Goal: Obtain resource: Obtain resource

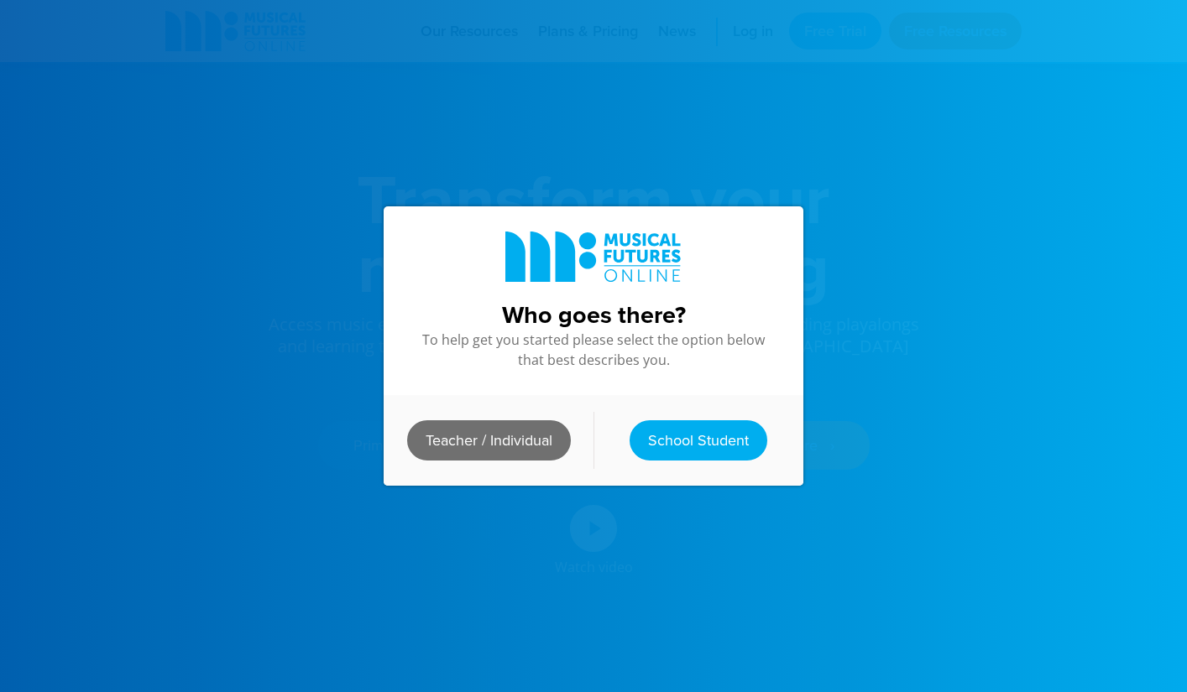
scroll to position [2, 0]
click at [517, 450] on link "Teacher / Individual" at bounding box center [489, 441] width 164 height 40
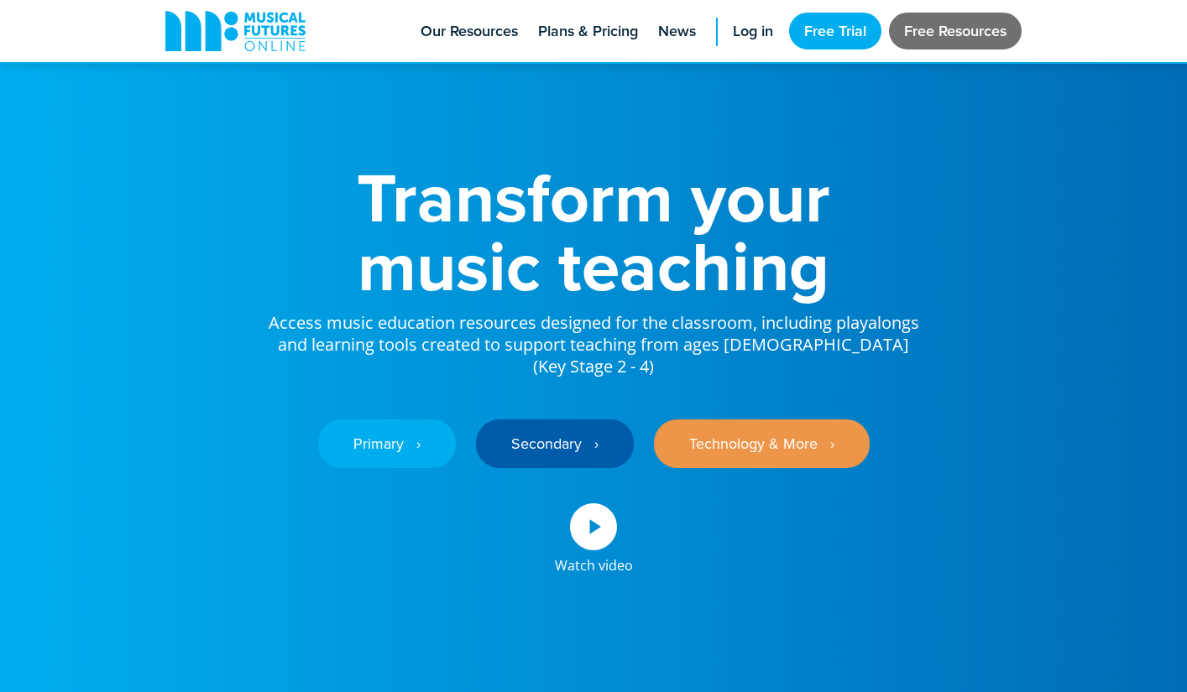
click at [933, 29] on link "Free Resources" at bounding box center [955, 31] width 133 height 37
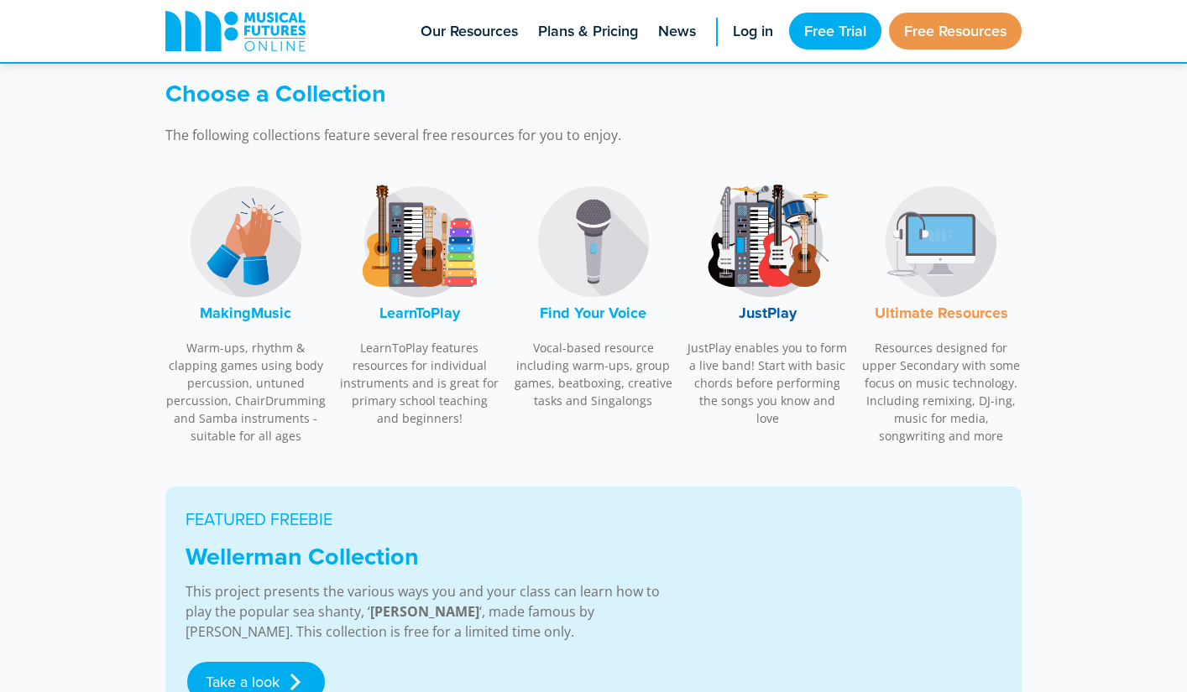
scroll to position [494, 0]
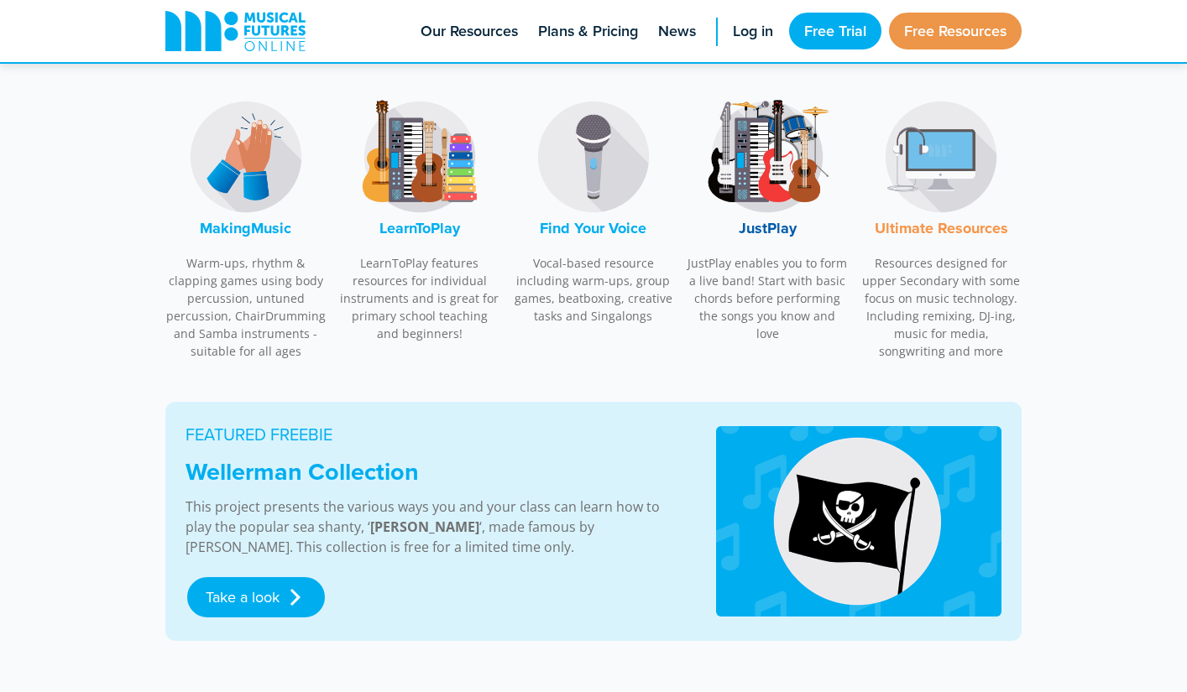
click at [588, 161] on img at bounding box center [593, 157] width 126 height 126
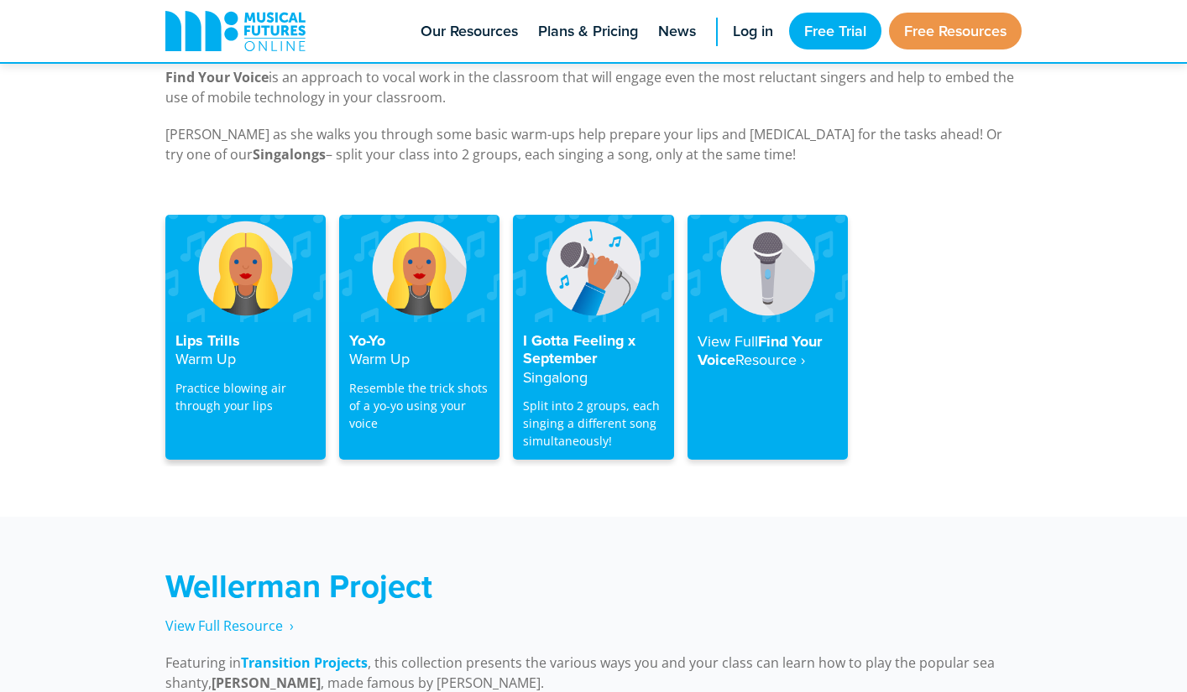
scroll to position [3284, 0]
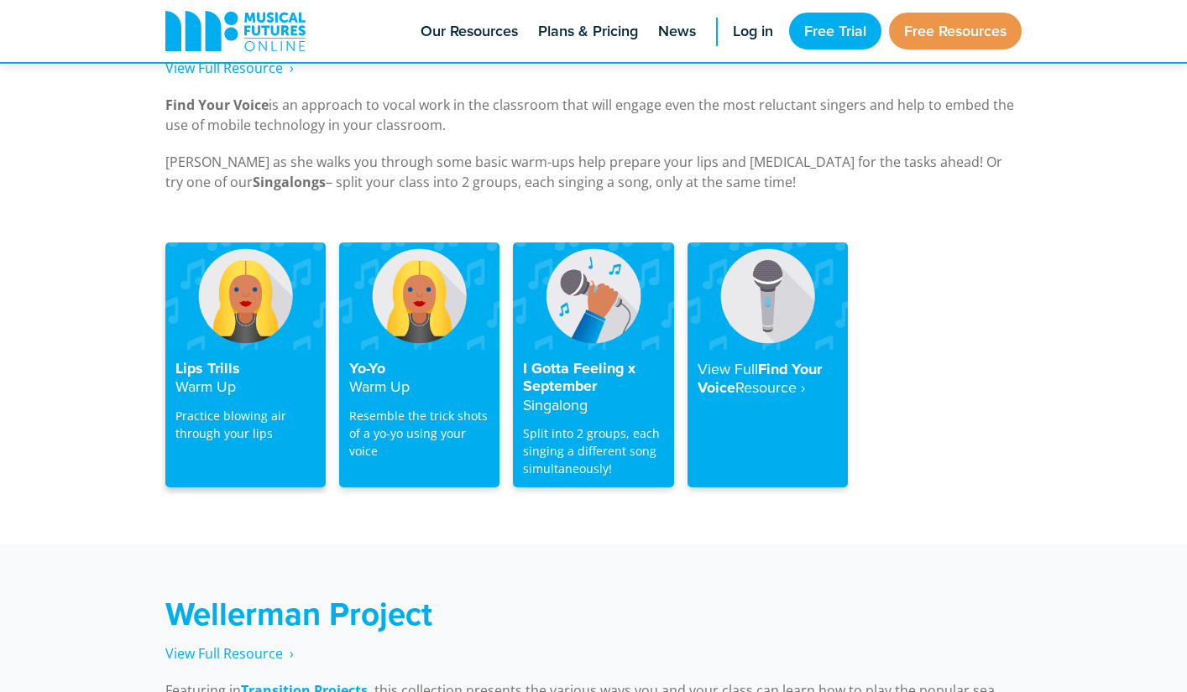
click at [248, 285] on img at bounding box center [245, 296] width 160 height 107
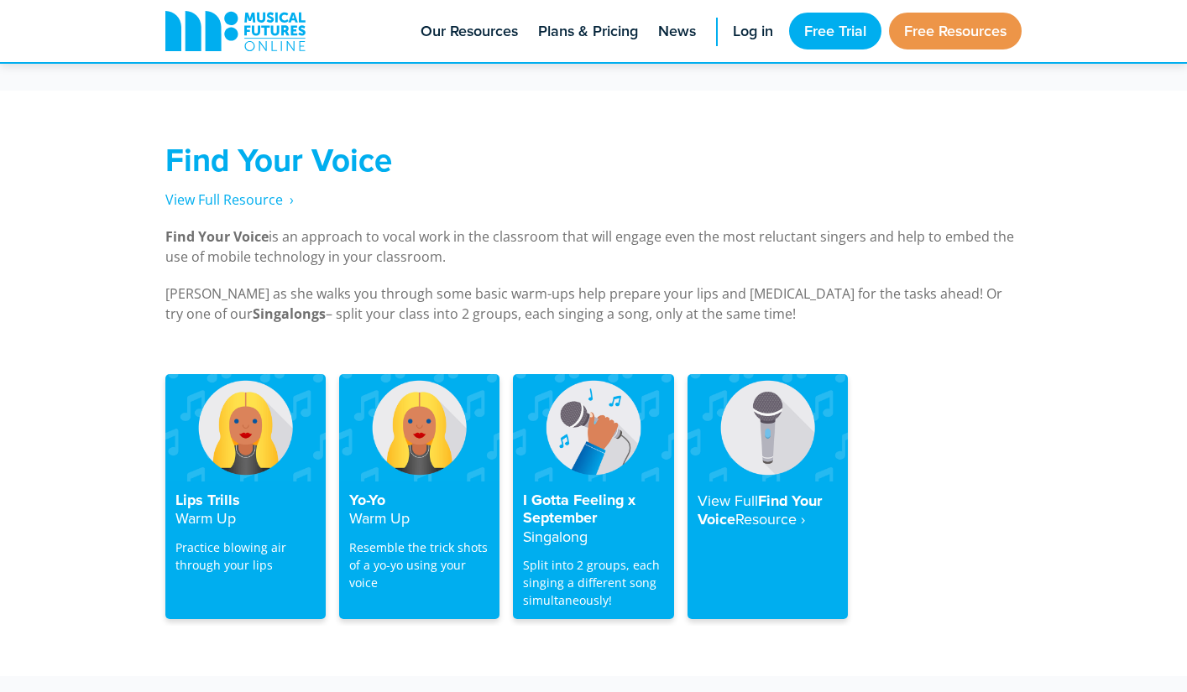
scroll to position [3158, 0]
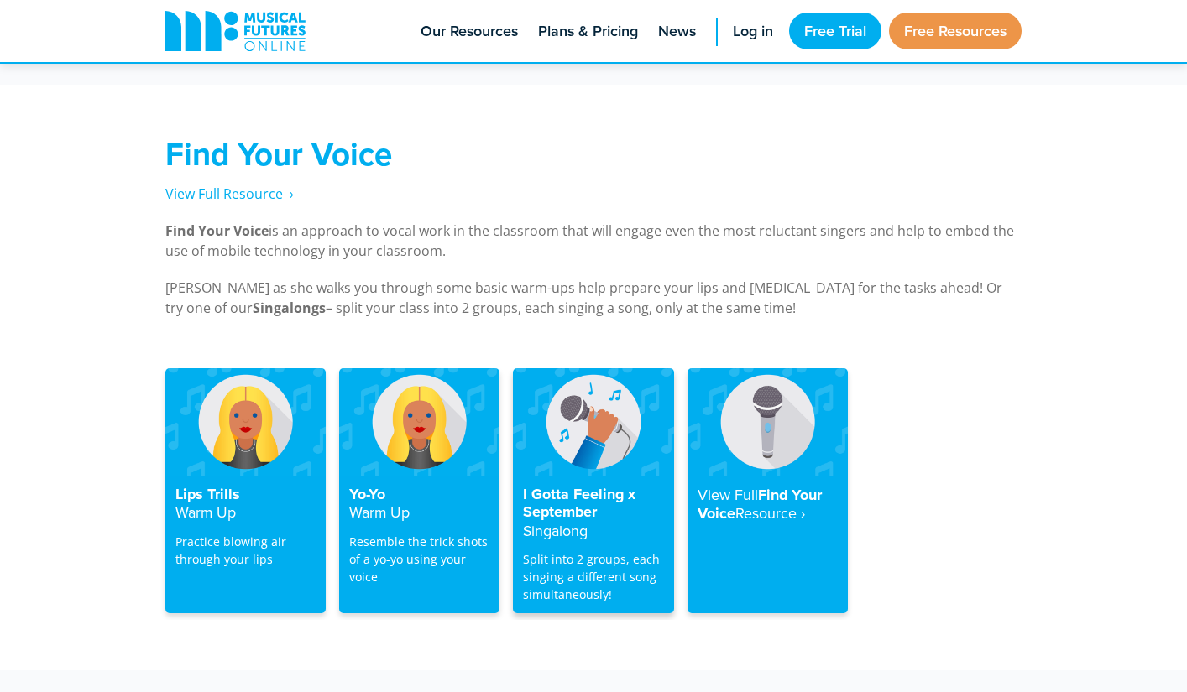
click at [610, 421] on img at bounding box center [593, 421] width 160 height 107
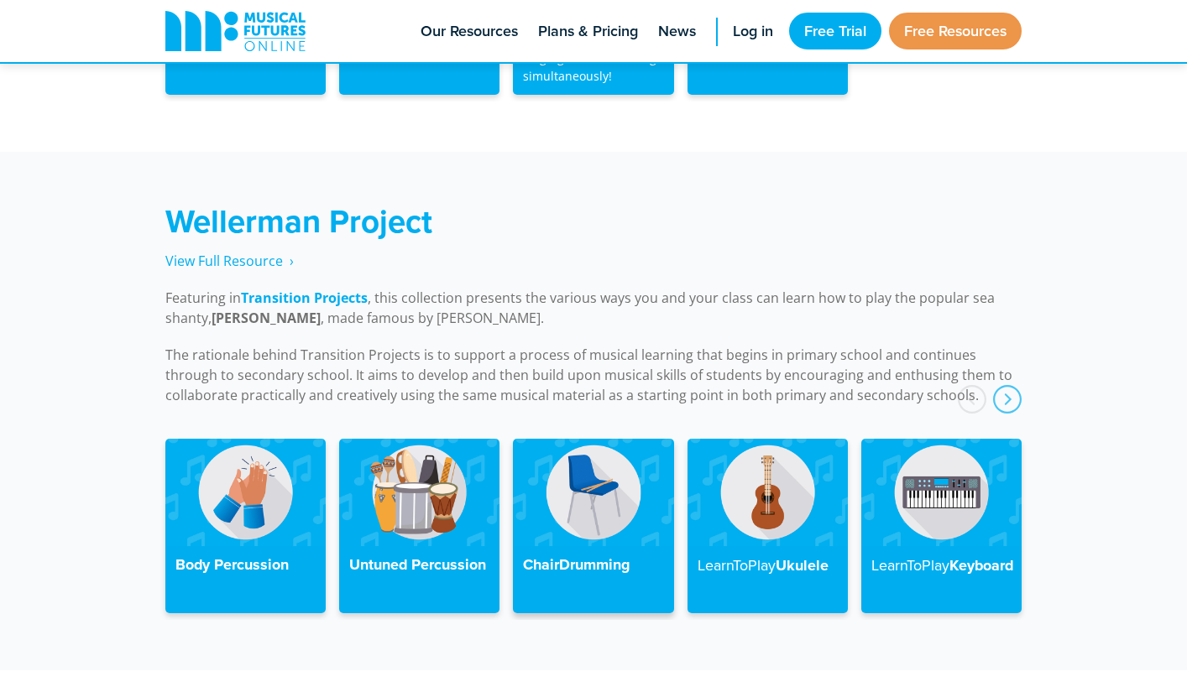
scroll to position [3679, 0]
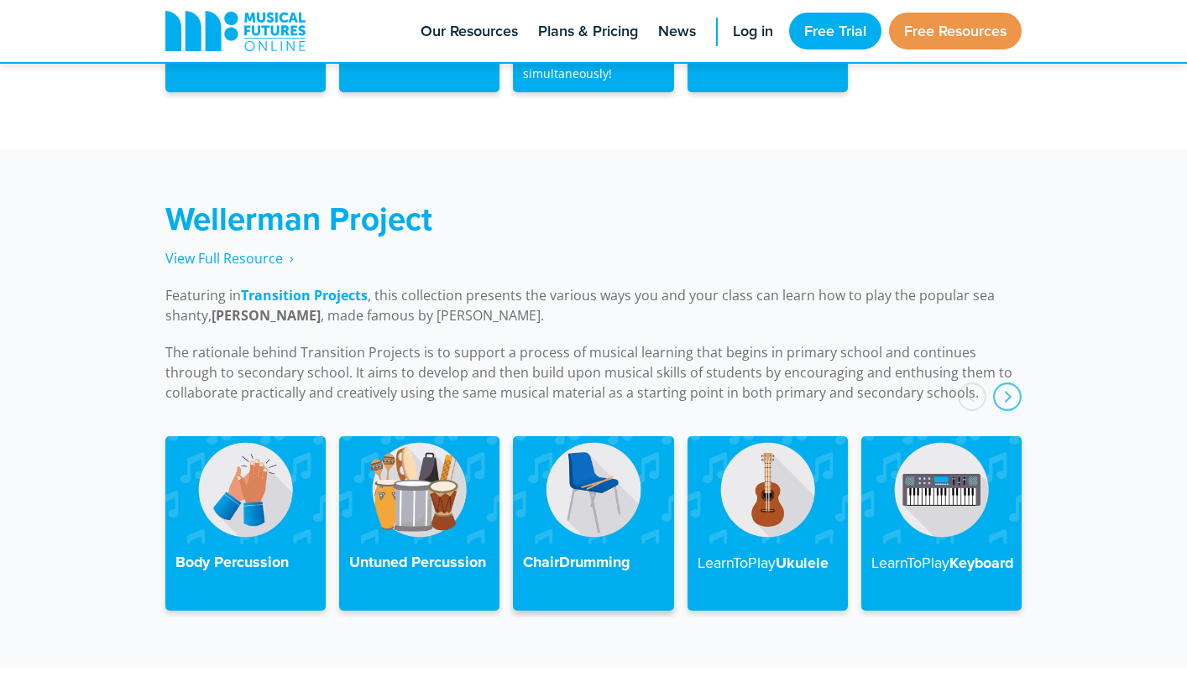
click at [599, 442] on img at bounding box center [593, 489] width 160 height 107
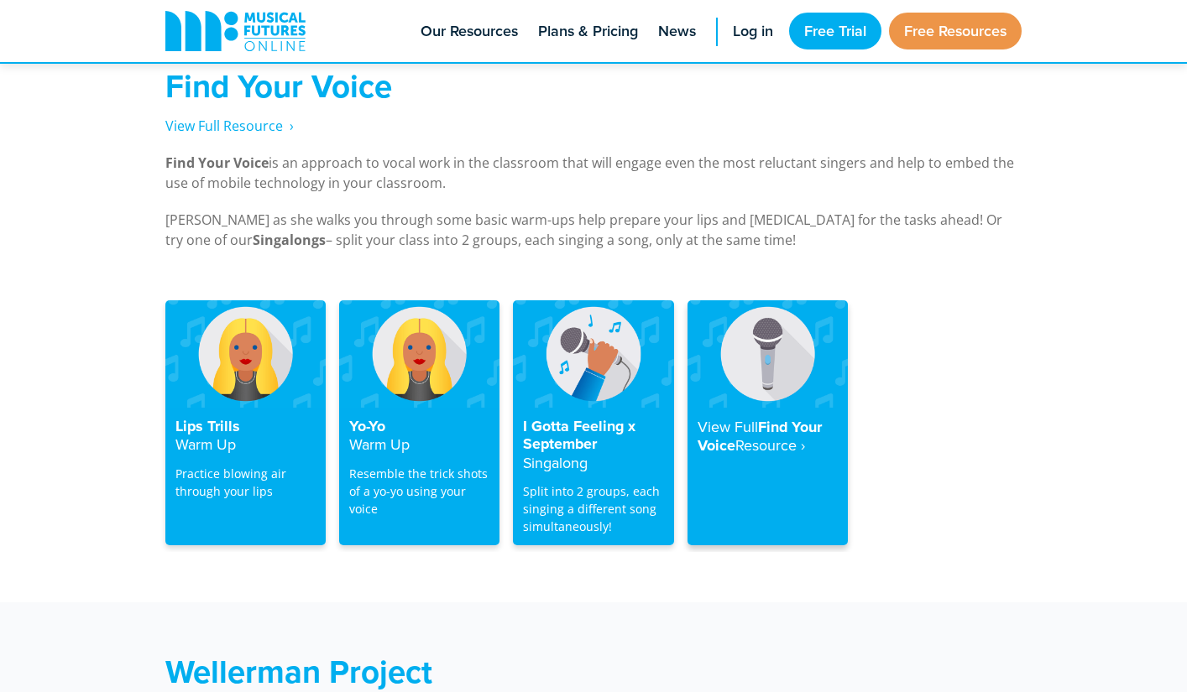
scroll to position [3230, 0]
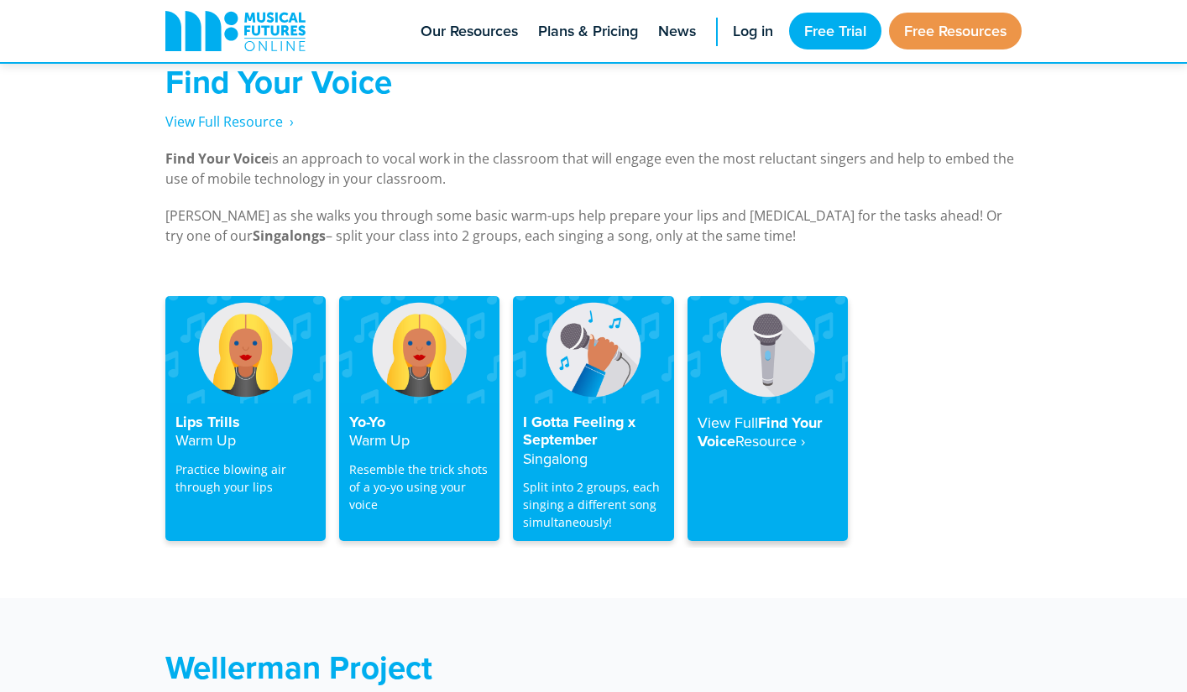
click at [750, 431] on strong "Resource‎ ›" at bounding box center [770, 441] width 70 height 21
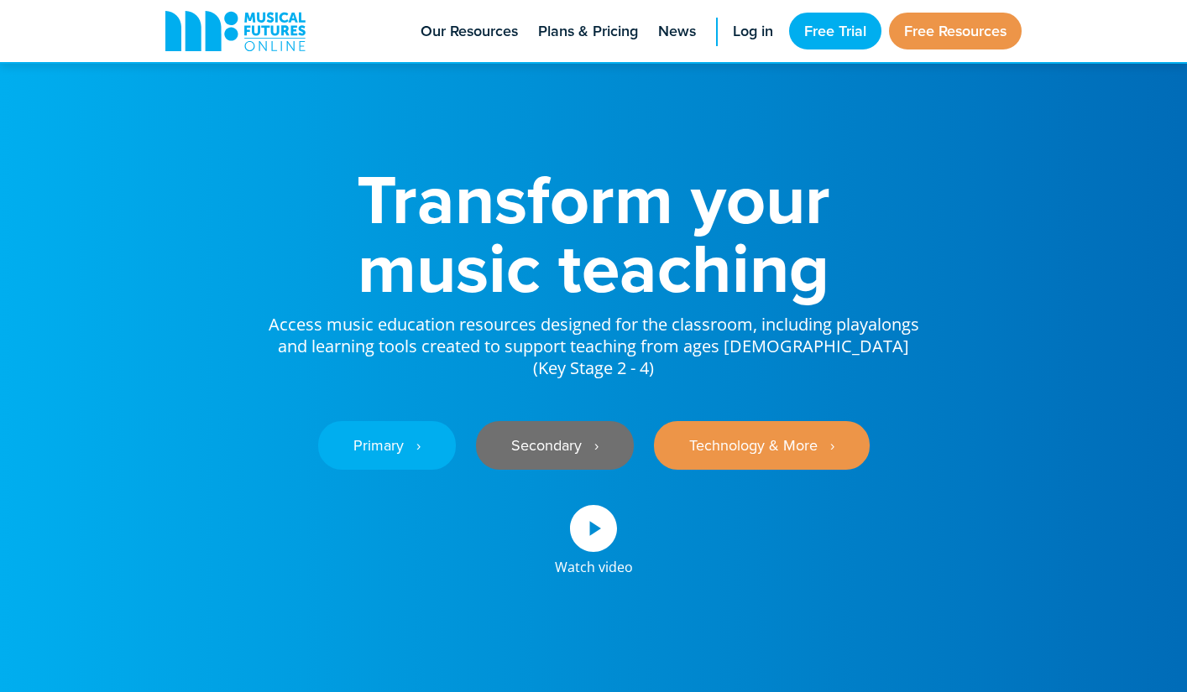
click at [587, 426] on link "Secondary ‎‏‏‎ ‎ ›" at bounding box center [555, 445] width 158 height 49
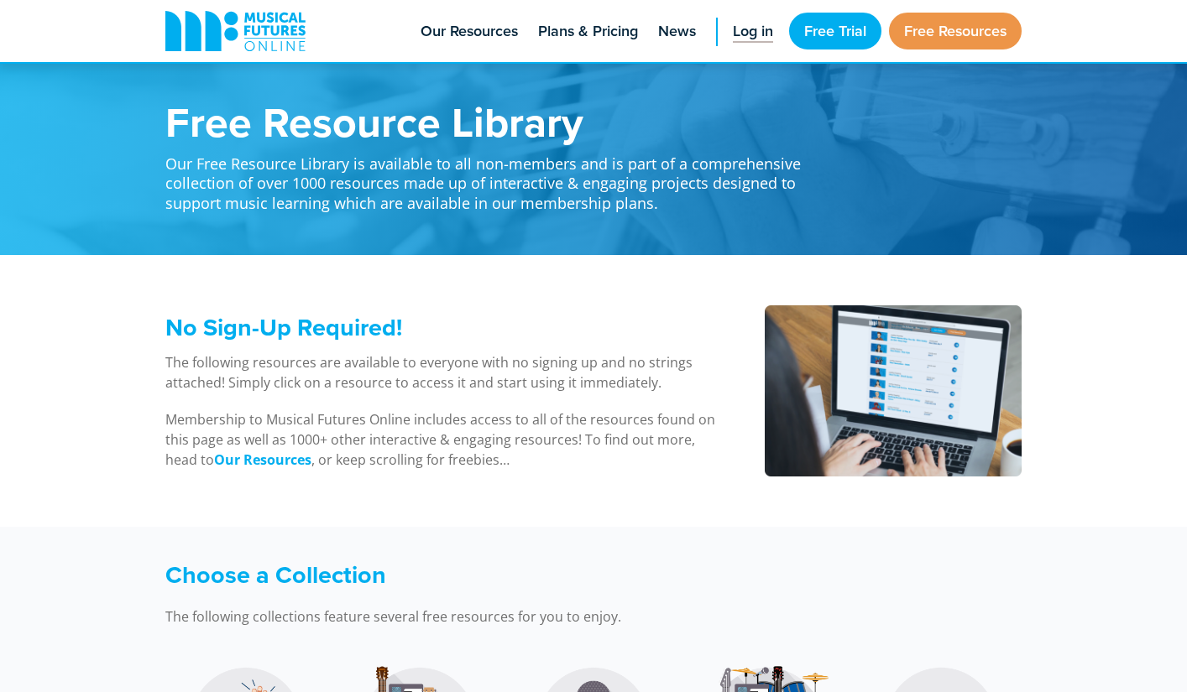
click at [725, 34] on link "Log in" at bounding box center [752, 31] width 57 height 62
